Goal: Task Accomplishment & Management: Use online tool/utility

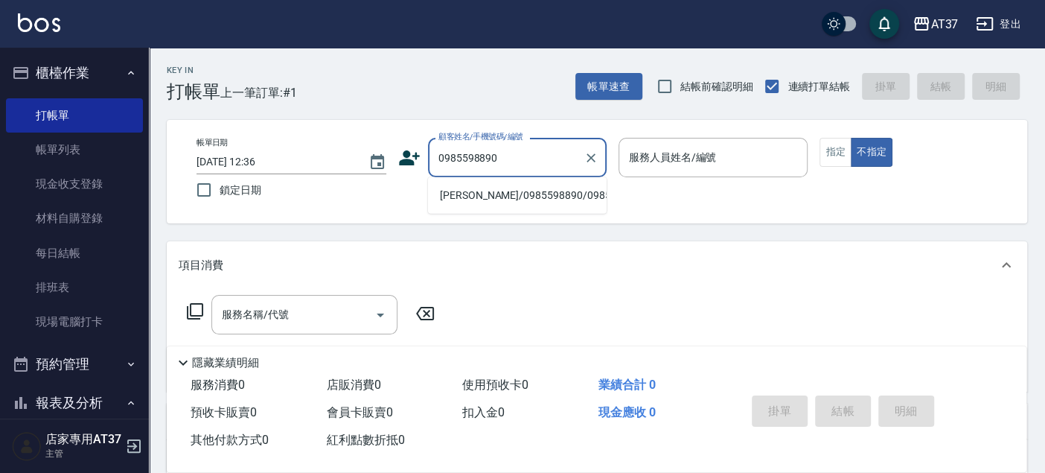
drag, startPoint x: 475, startPoint y: 188, endPoint x: 455, endPoint y: 70, distance: 119.3
click at [475, 188] on li "[PERSON_NAME]/0985598890/0985598890" at bounding box center [517, 195] width 179 height 25
type input "[PERSON_NAME]/0985598890/0985598890"
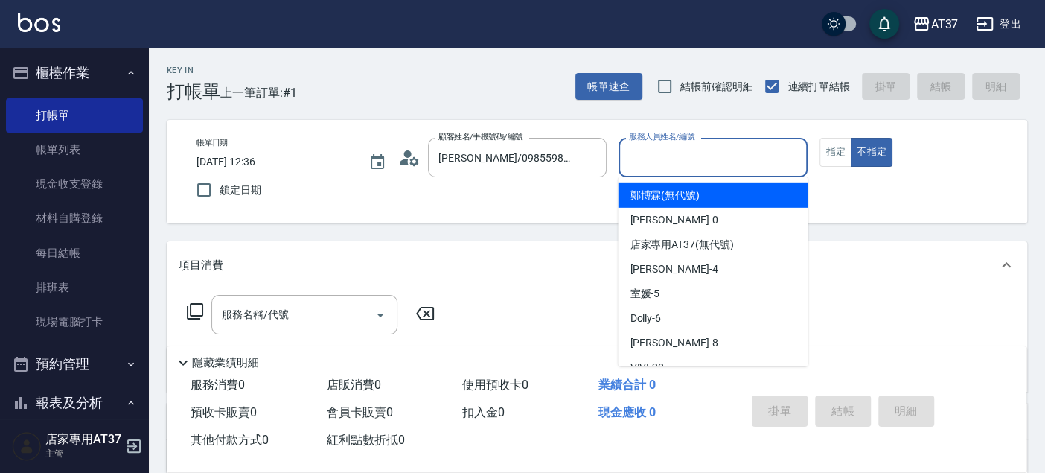
click at [664, 161] on input "服務人員姓名/編號" at bounding box center [713, 157] width 176 height 26
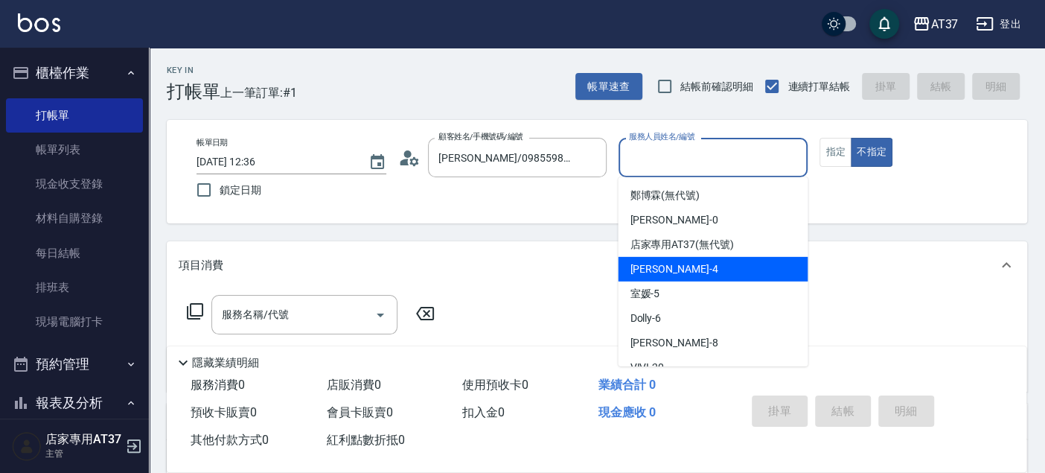
click at [650, 268] on span "[PERSON_NAME] -4" at bounding box center [674, 269] width 88 height 16
type input "[PERSON_NAME]-4"
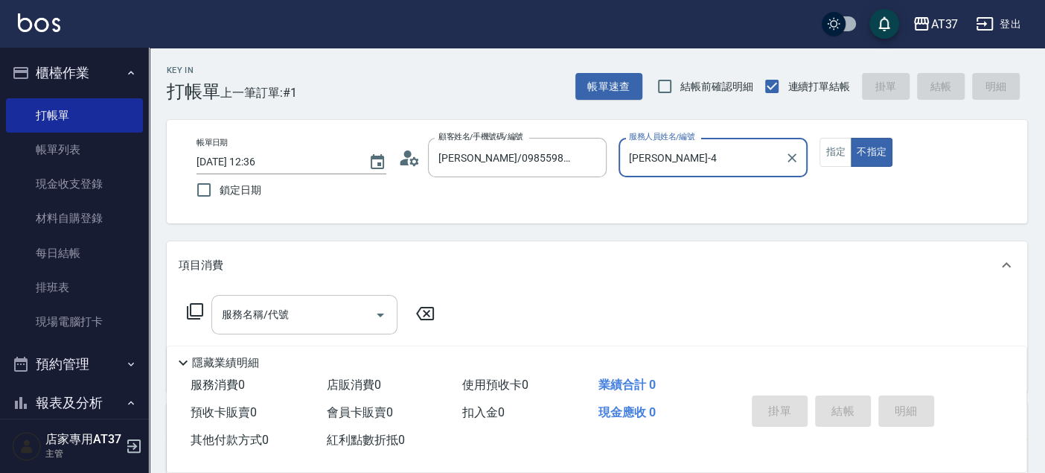
click at [290, 327] on input "服務名稱/代號" at bounding box center [293, 314] width 150 height 26
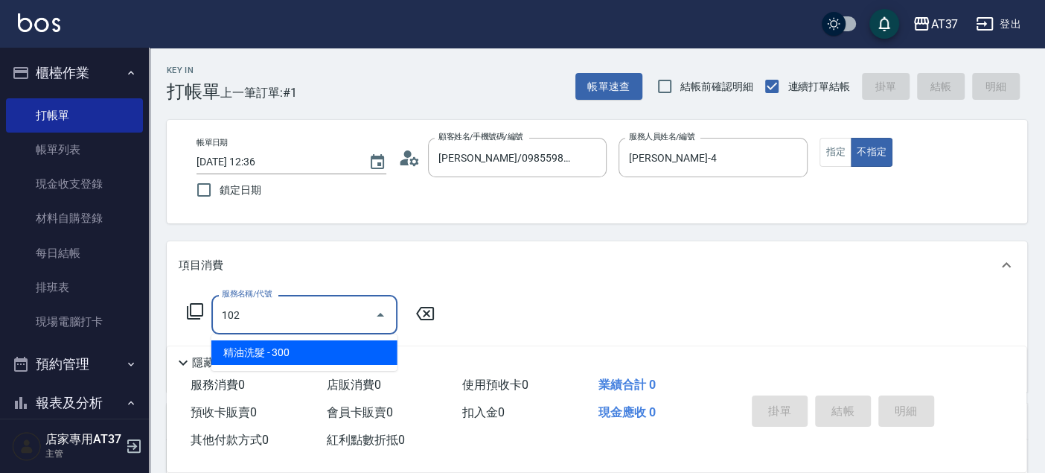
type input "精油洗髮(102)"
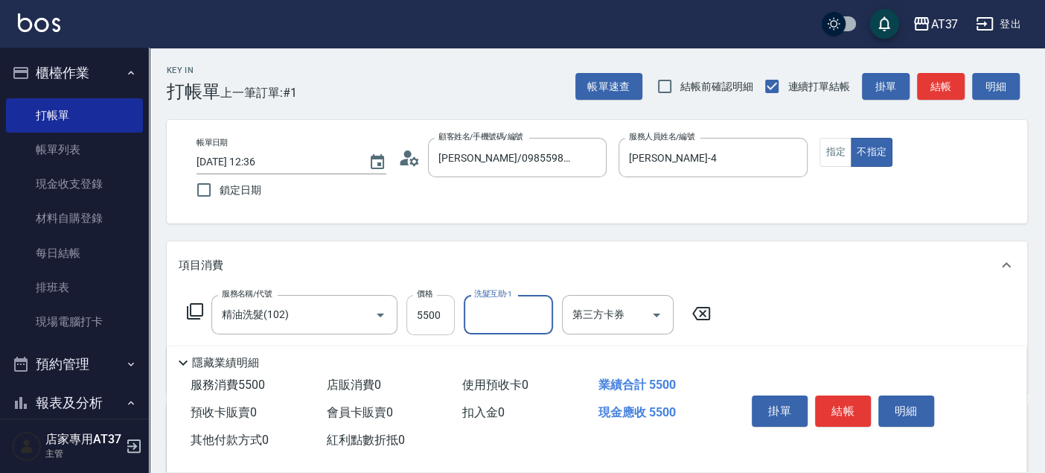
click at [417, 314] on input "5500" at bounding box center [430, 315] width 48 height 40
type input "500"
type input "微醺-21"
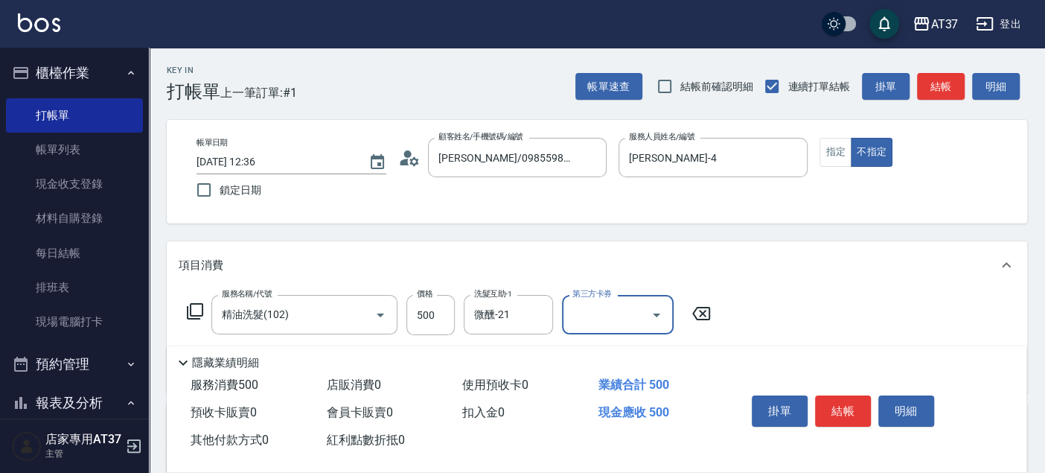
scroll to position [248, 0]
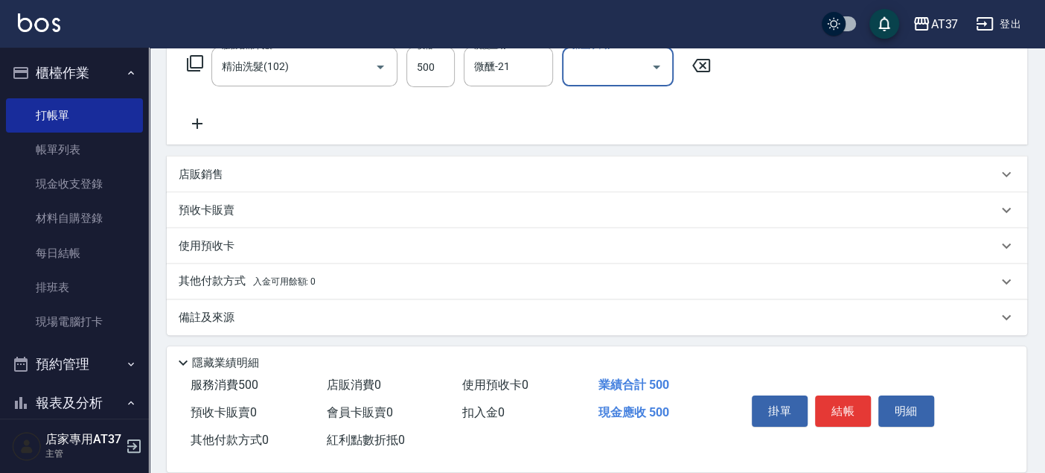
click at [196, 121] on icon at bounding box center [197, 124] width 37 height 18
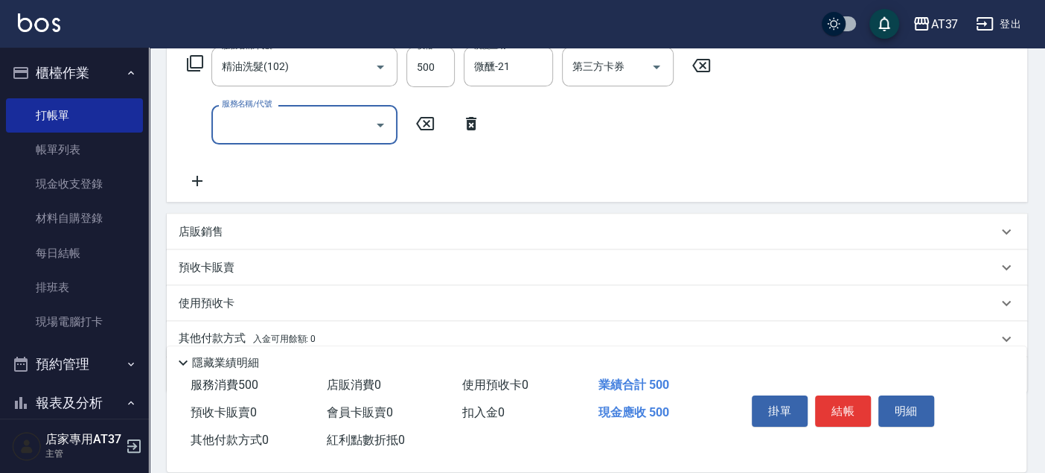
click at [238, 136] on input "服務名稱/代號" at bounding box center [293, 125] width 150 height 26
type input "B級單剪(201)"
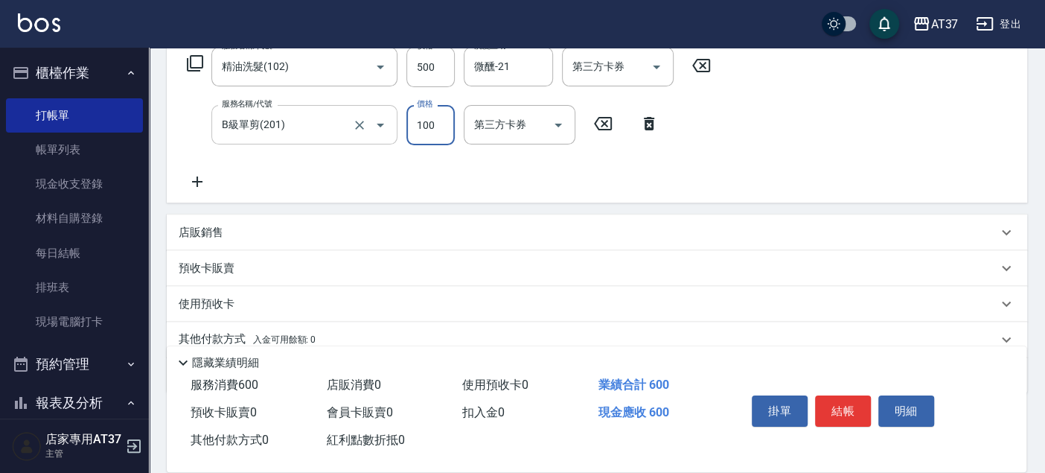
type input "100"
click at [449, 74] on input "500" at bounding box center [430, 67] width 48 height 40
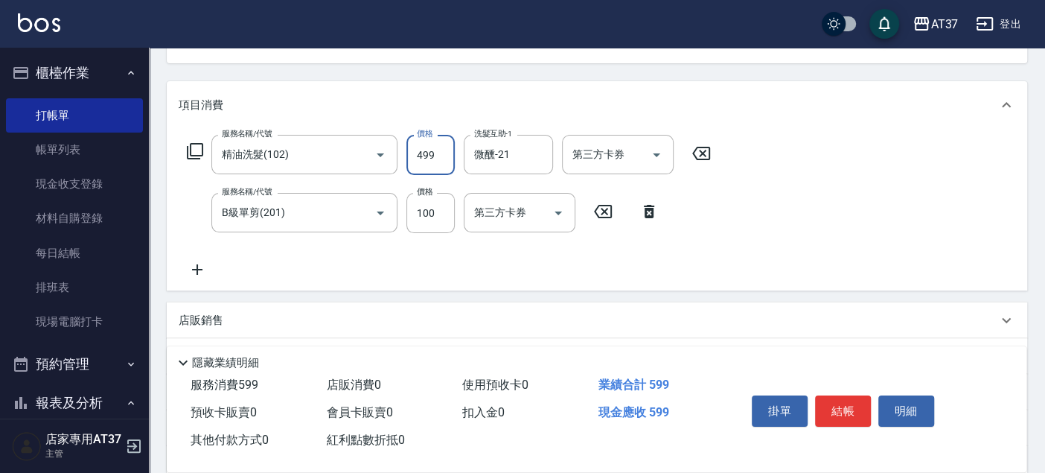
scroll to position [0, 0]
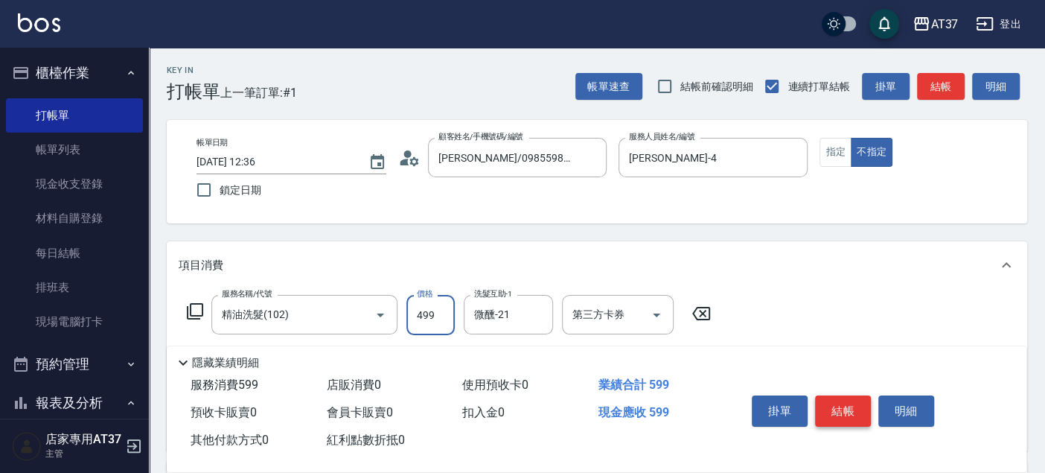
type input "499"
click at [848, 402] on button "結帳" at bounding box center [843, 410] width 56 height 31
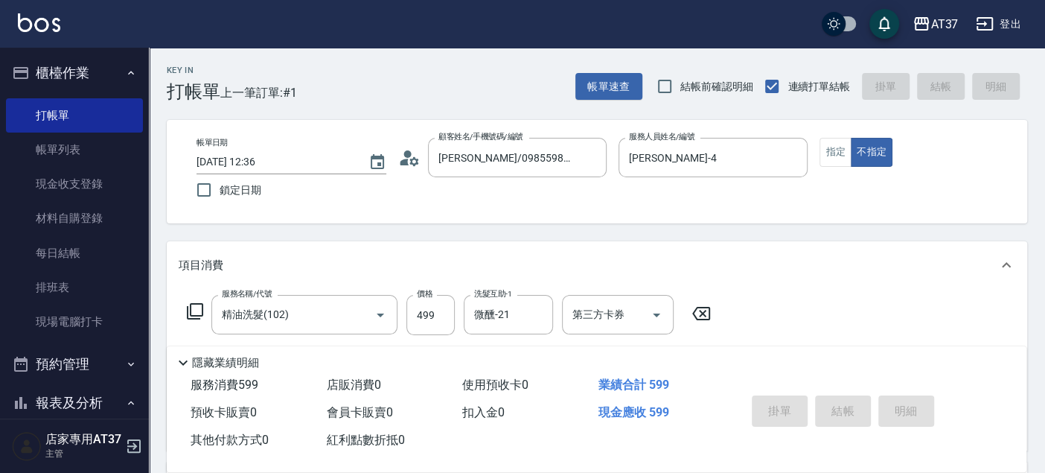
type input "[DATE] 14:01"
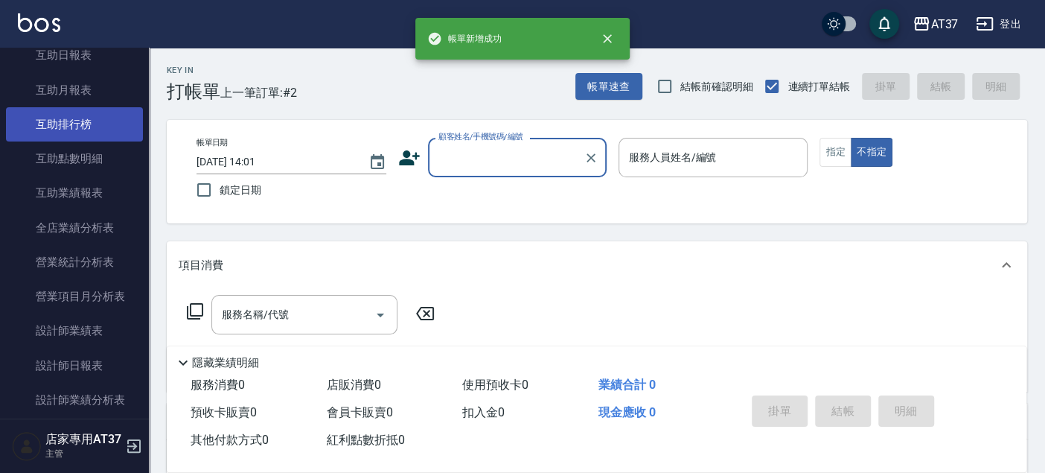
scroll to position [578, 0]
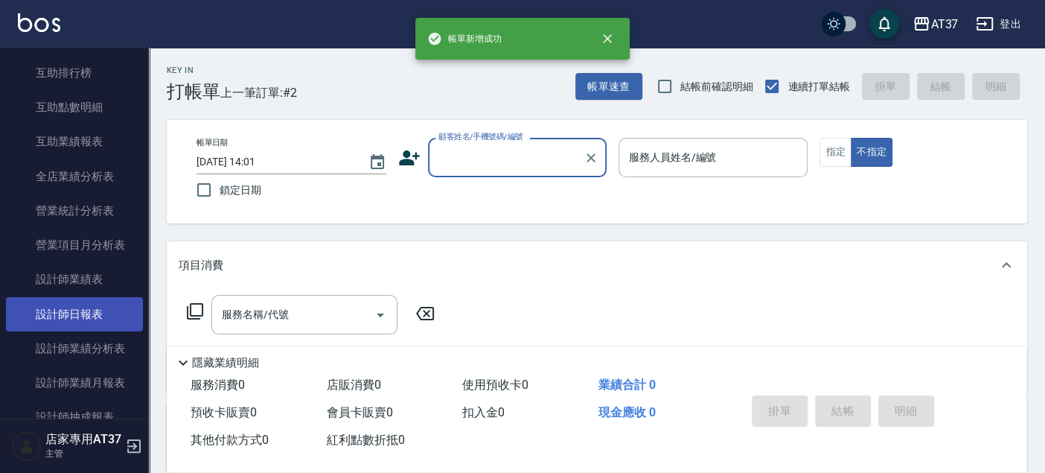
click at [87, 311] on link "設計師日報表" at bounding box center [74, 314] width 137 height 34
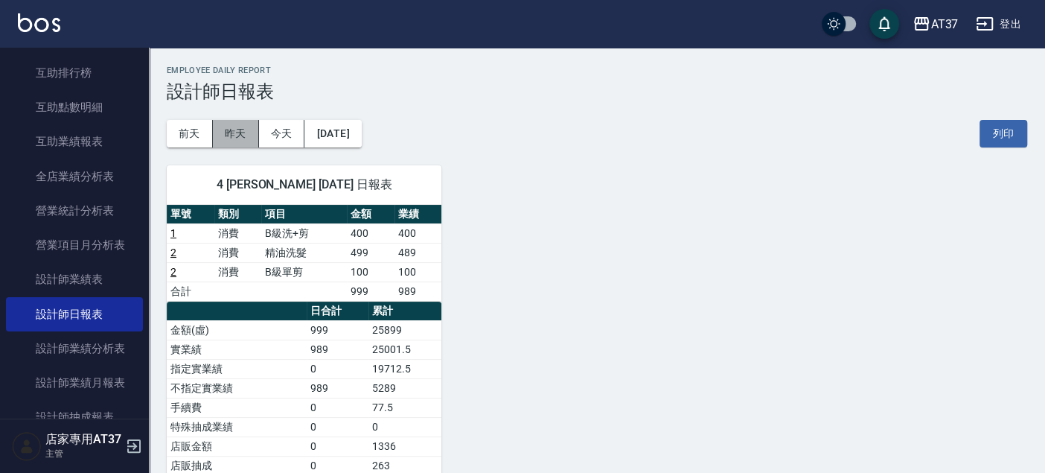
click at [246, 129] on button "昨天" at bounding box center [236, 134] width 46 height 28
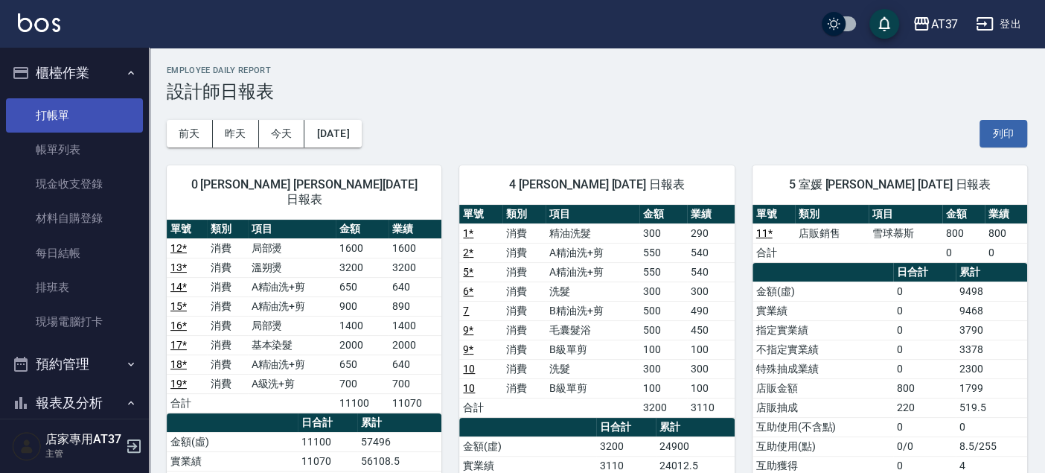
click at [83, 108] on link "打帳單" at bounding box center [74, 115] width 137 height 34
